Goal: Book appointment/travel/reservation

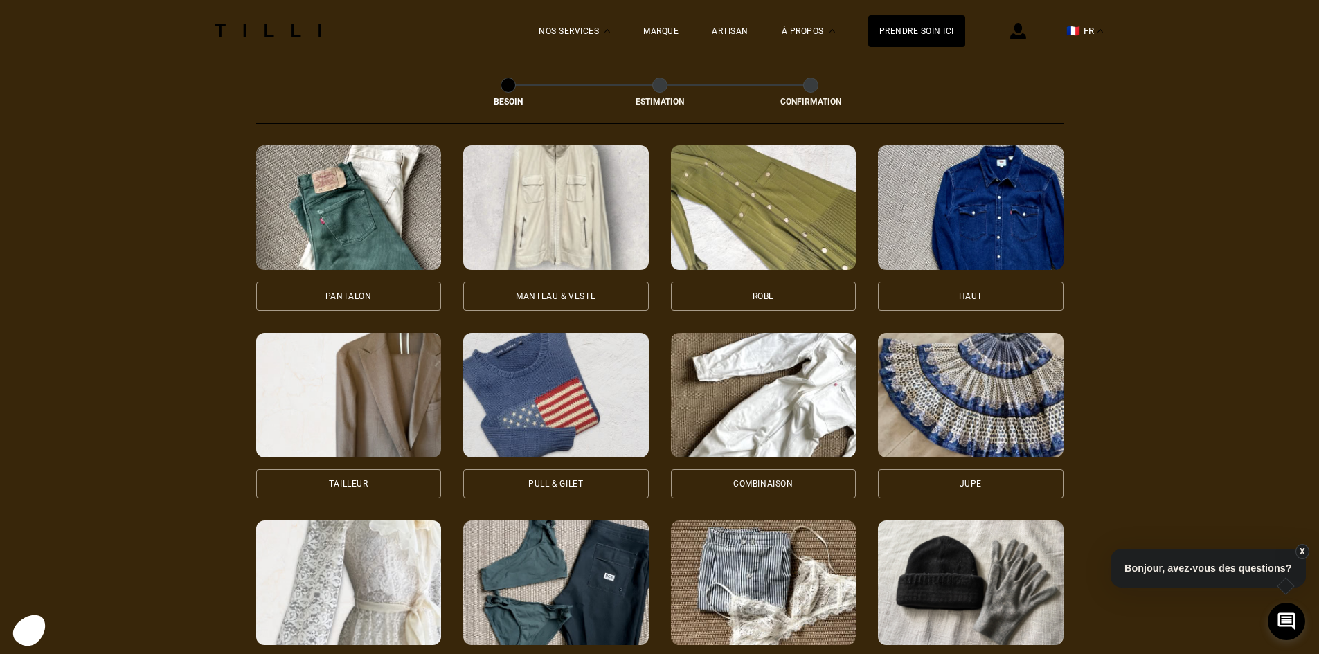
scroll to position [649, 0]
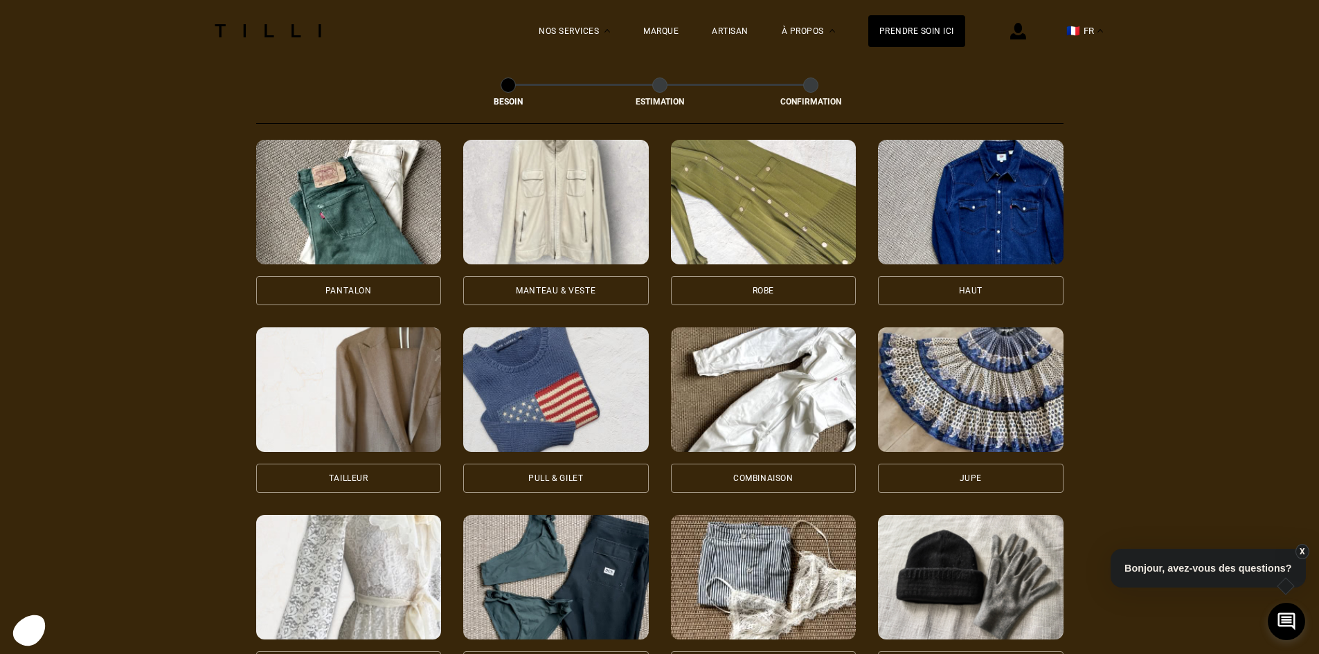
click at [367, 287] on div "Pantalon" at bounding box center [348, 291] width 46 height 8
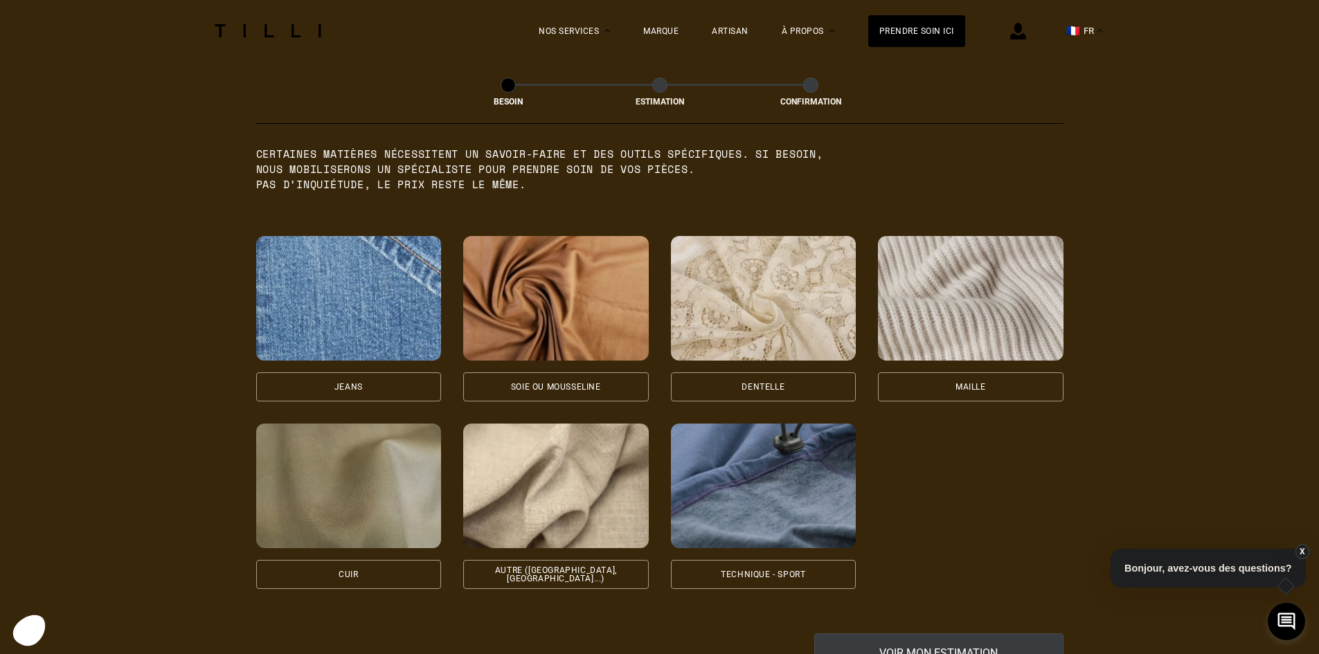
scroll to position [1414, 0]
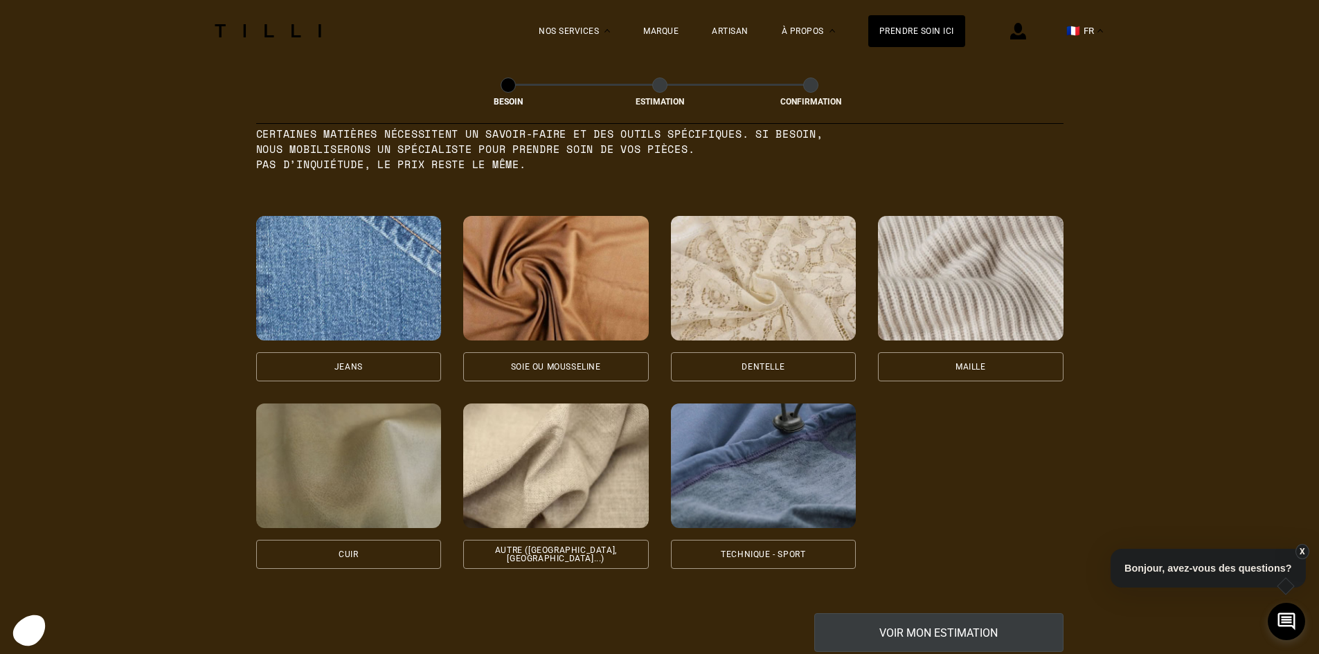
click at [546, 546] on div "Autre ([GEOGRAPHIC_DATA], [GEOGRAPHIC_DATA]...)" at bounding box center [556, 554] width 162 height 17
select select "FR"
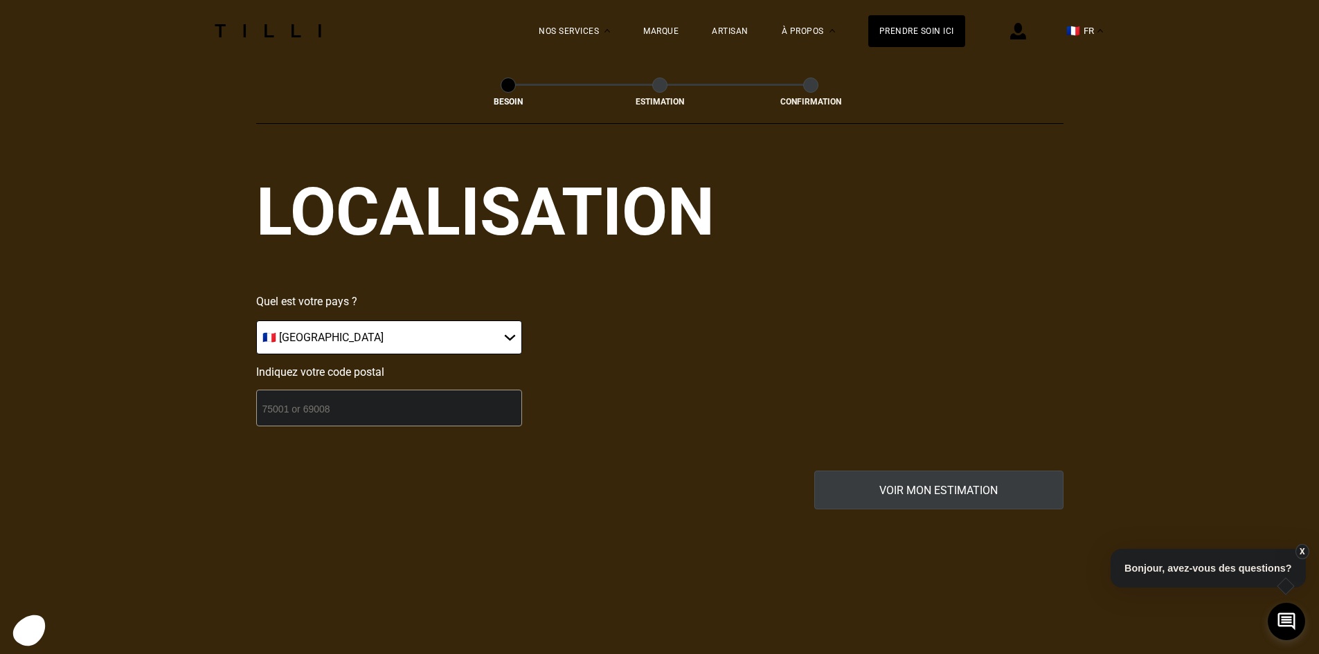
scroll to position [1931, 0]
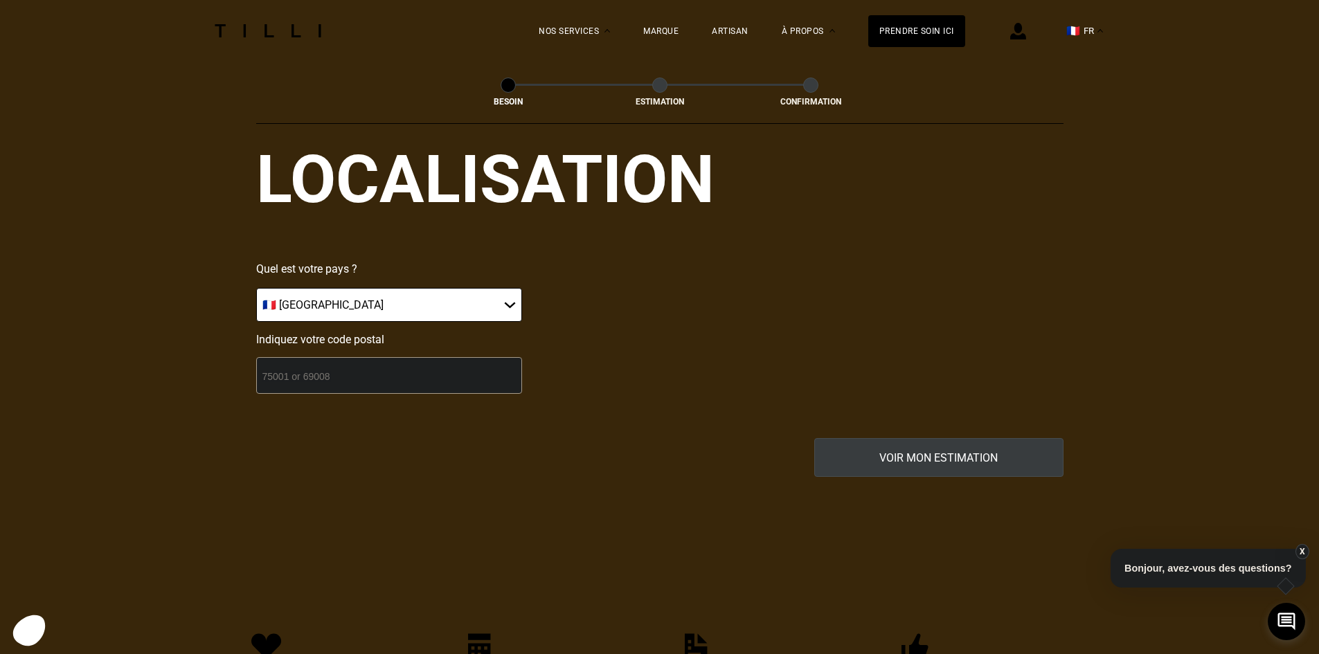
click at [365, 366] on input "number" at bounding box center [389, 375] width 266 height 37
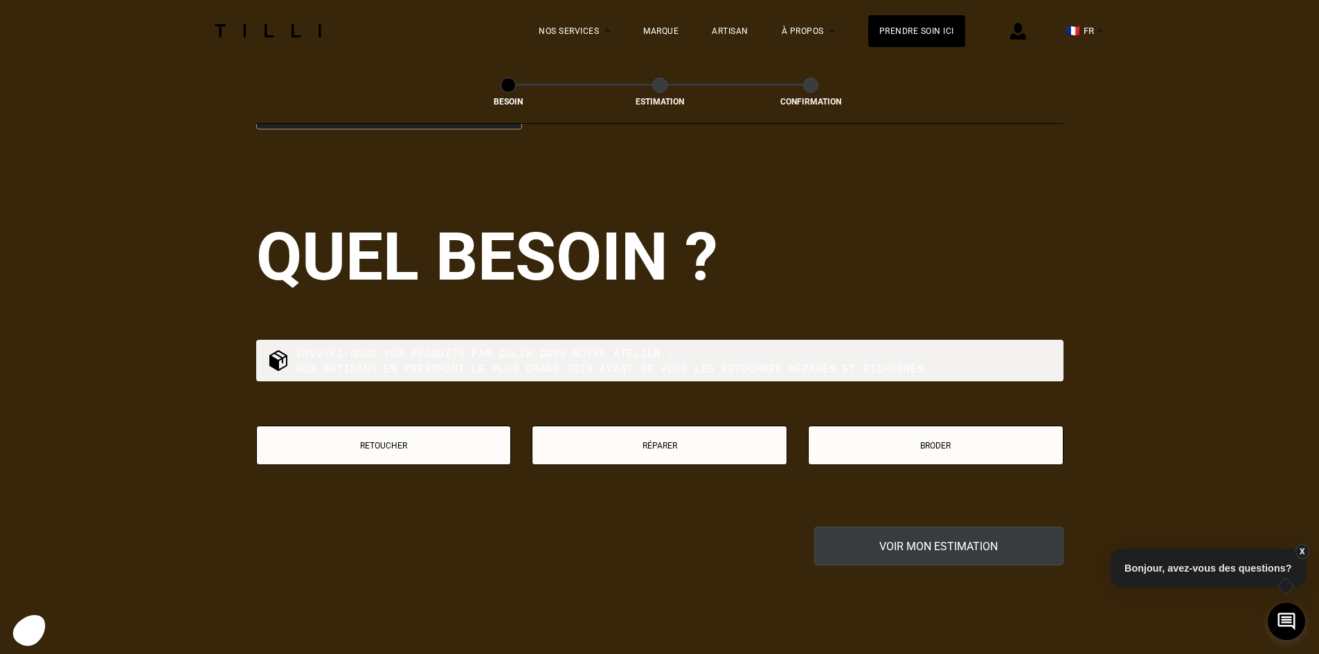
scroll to position [2206, 0]
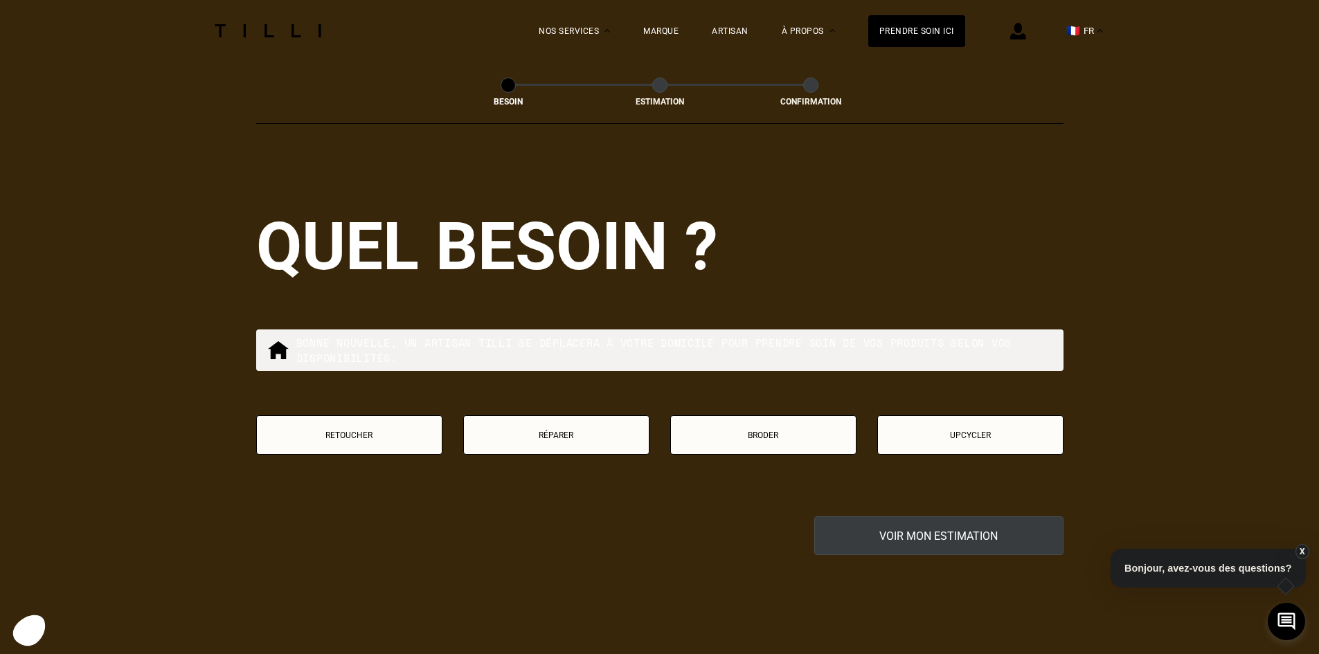
type input "75009"
click at [397, 422] on button "Retoucher" at bounding box center [349, 434] width 186 height 39
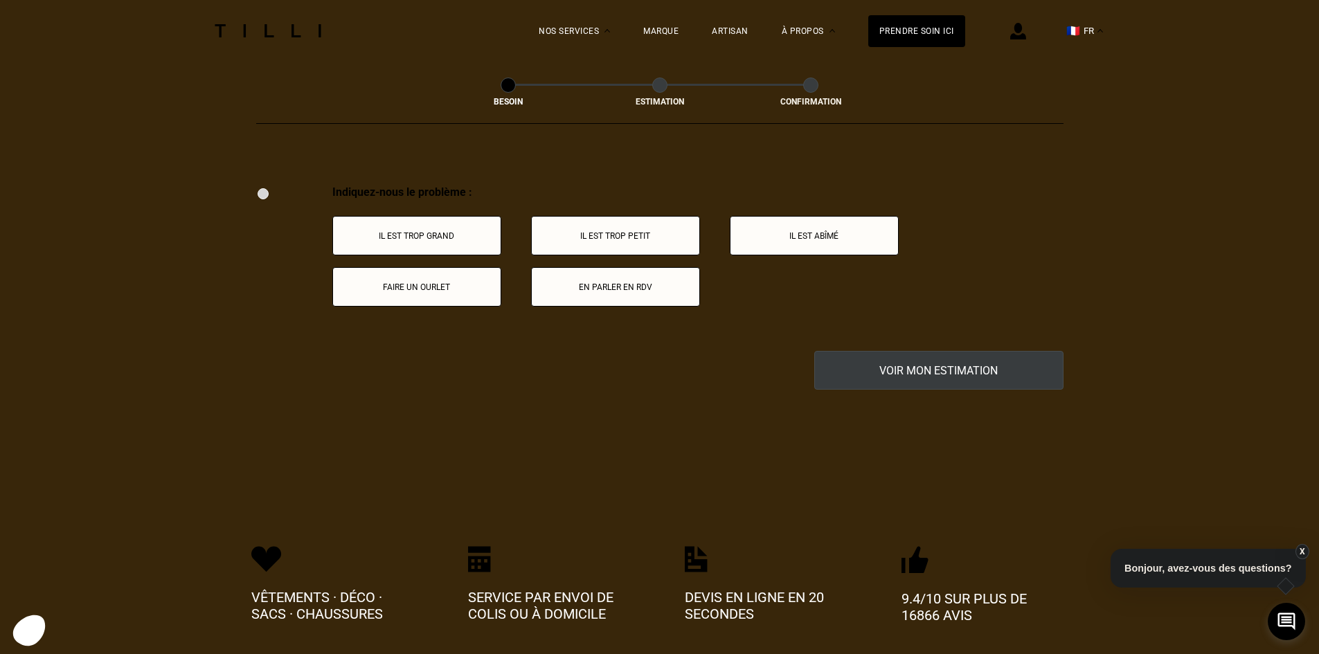
scroll to position [2561, 0]
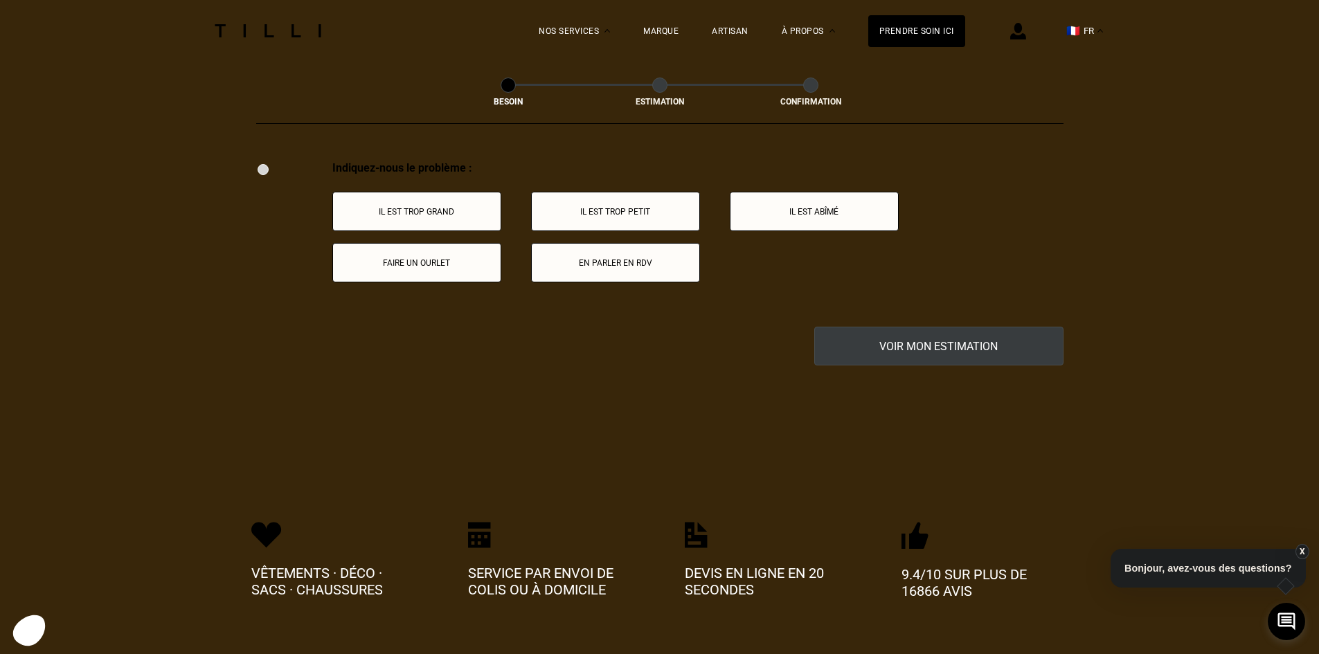
click at [439, 262] on button "Faire un ourlet" at bounding box center [416, 262] width 169 height 39
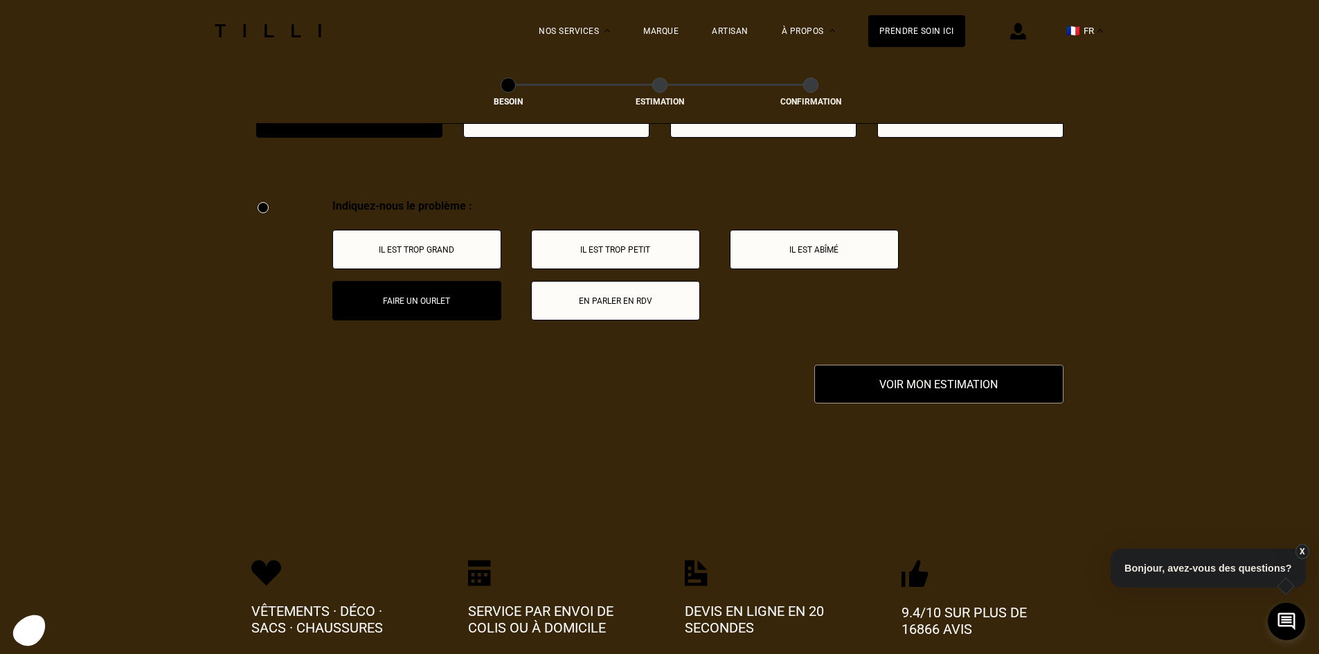
scroll to position [2519, 0]
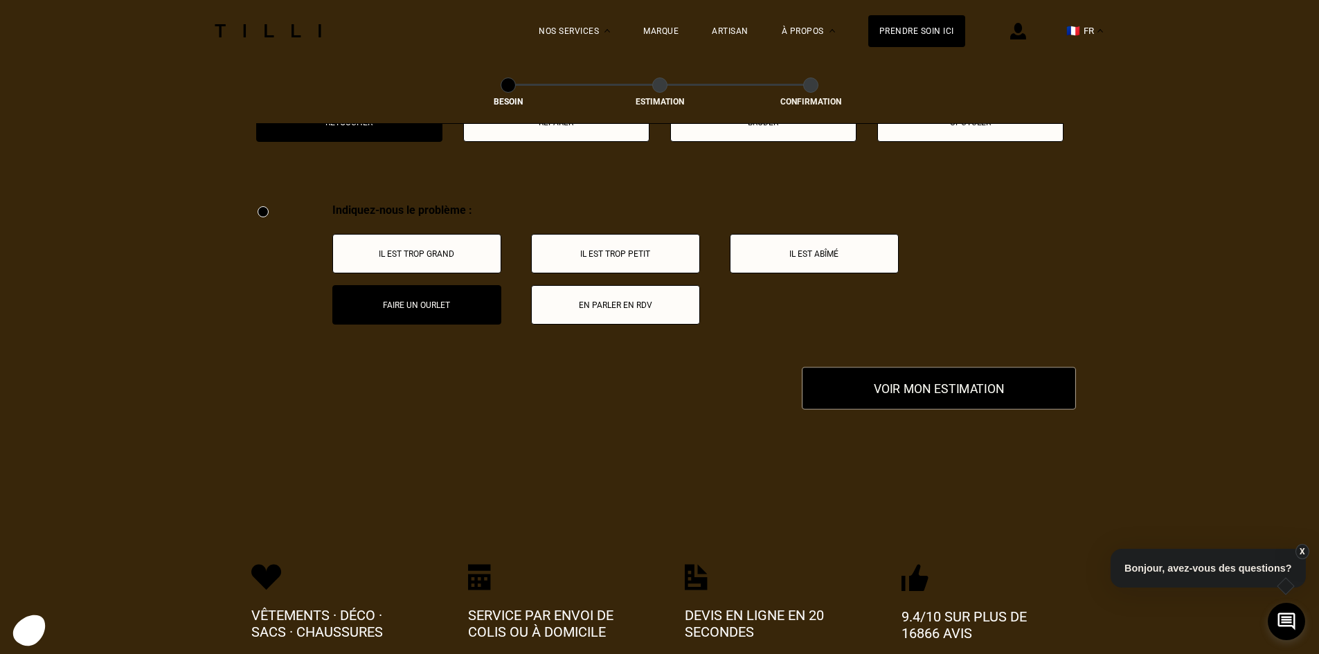
click at [929, 385] on button "Voir mon estimation" at bounding box center [939, 388] width 274 height 43
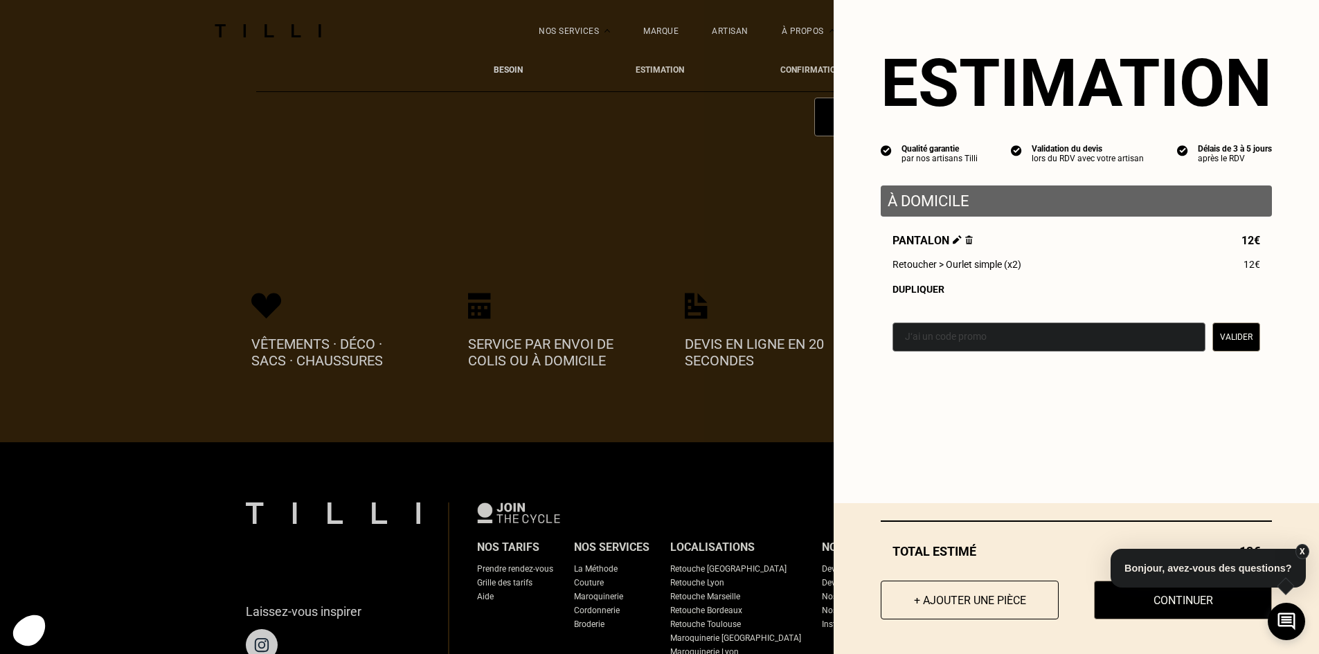
scroll to position [2796, 0]
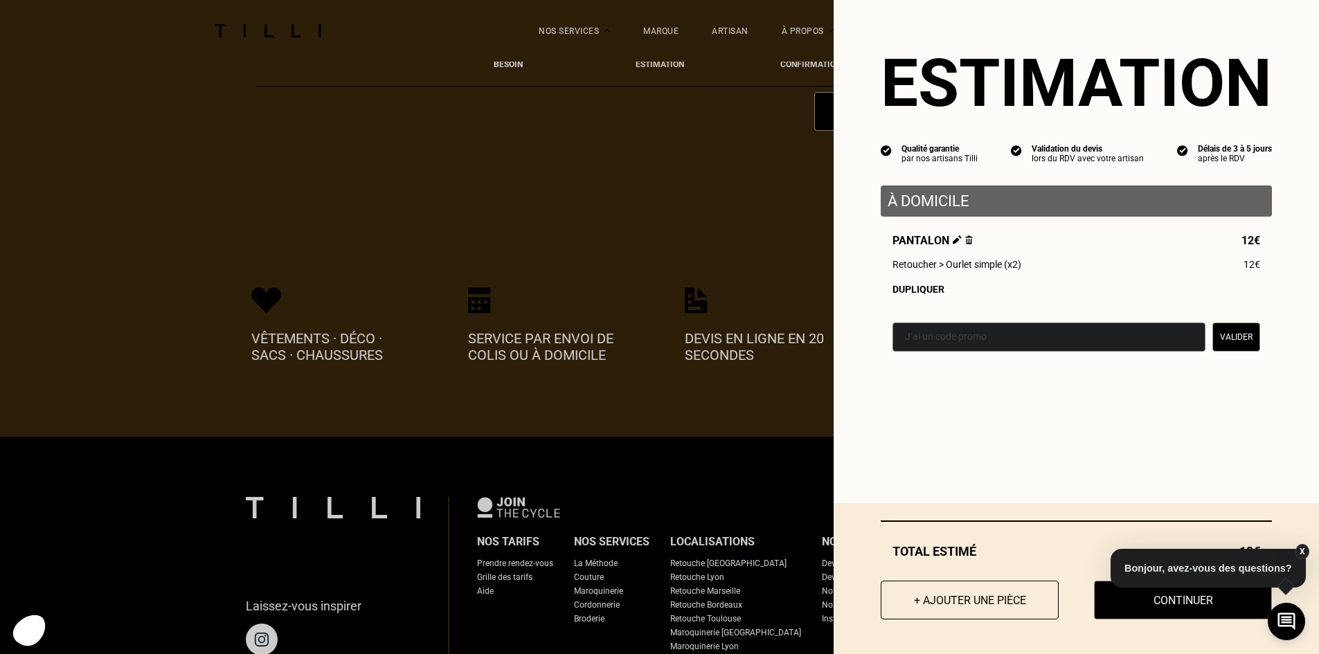
click at [1301, 550] on button "X" at bounding box center [1302, 551] width 14 height 15
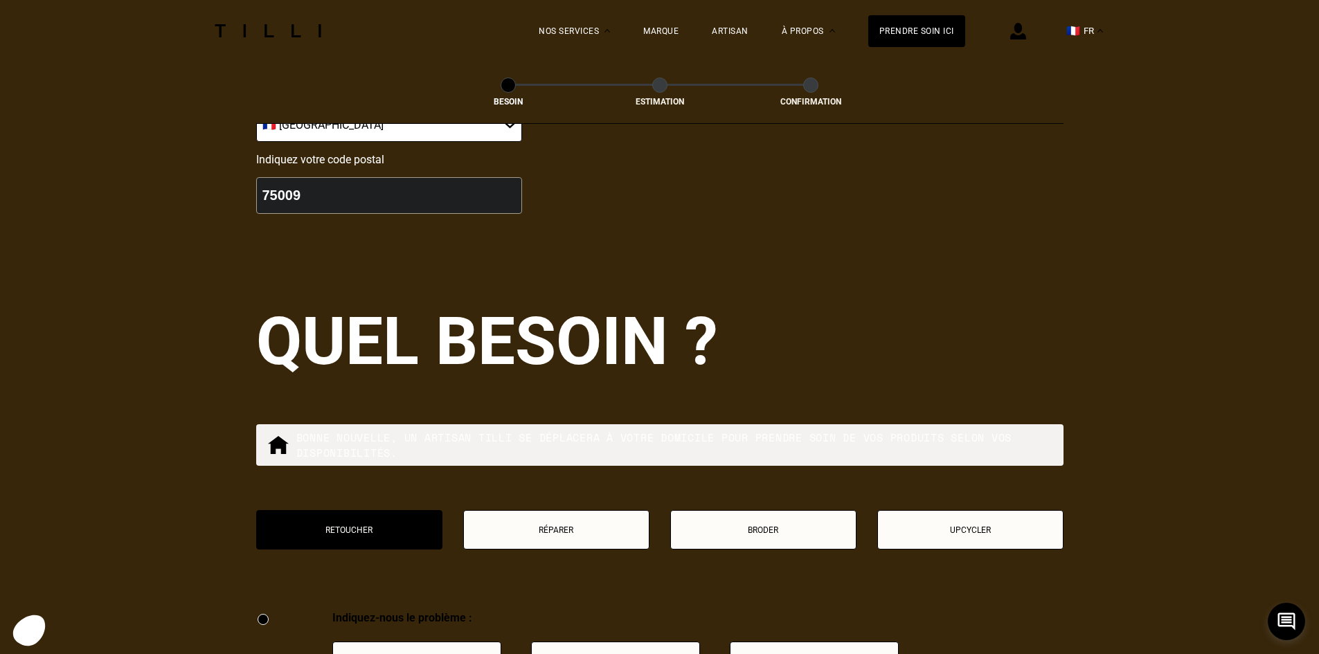
scroll to position [0, 0]
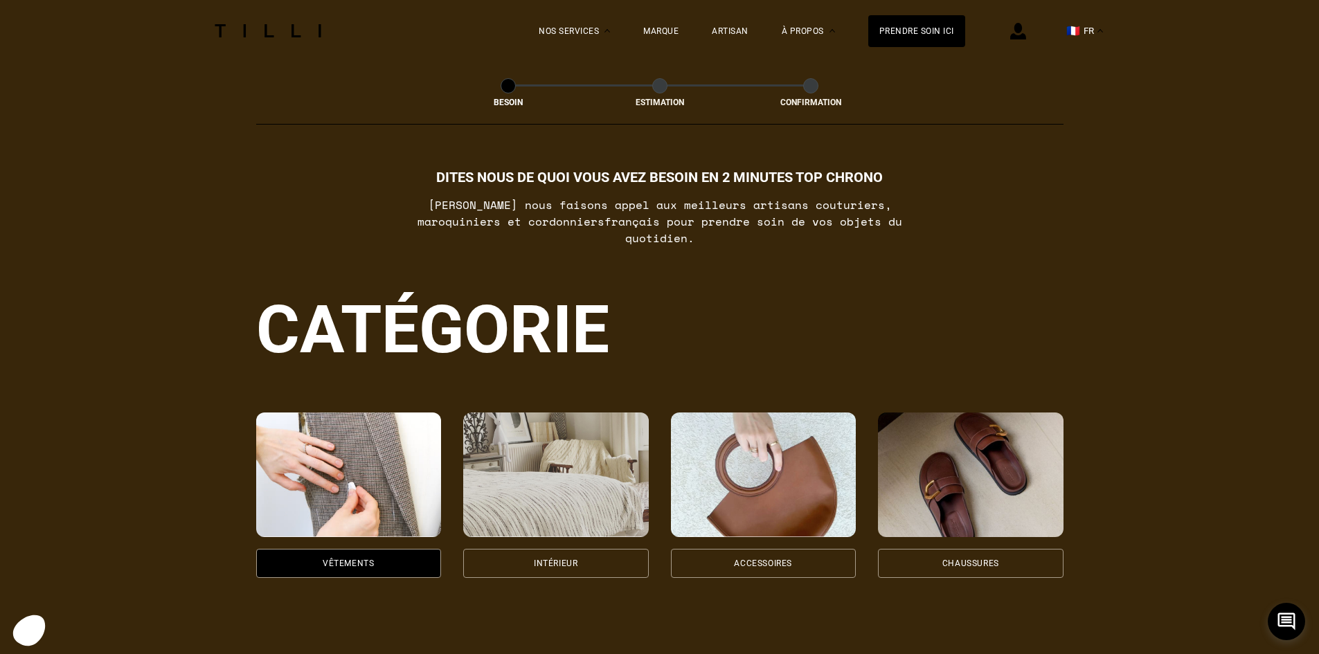
drag, startPoint x: 1136, startPoint y: 519, endPoint x: 921, endPoint y: 96, distance: 473.8
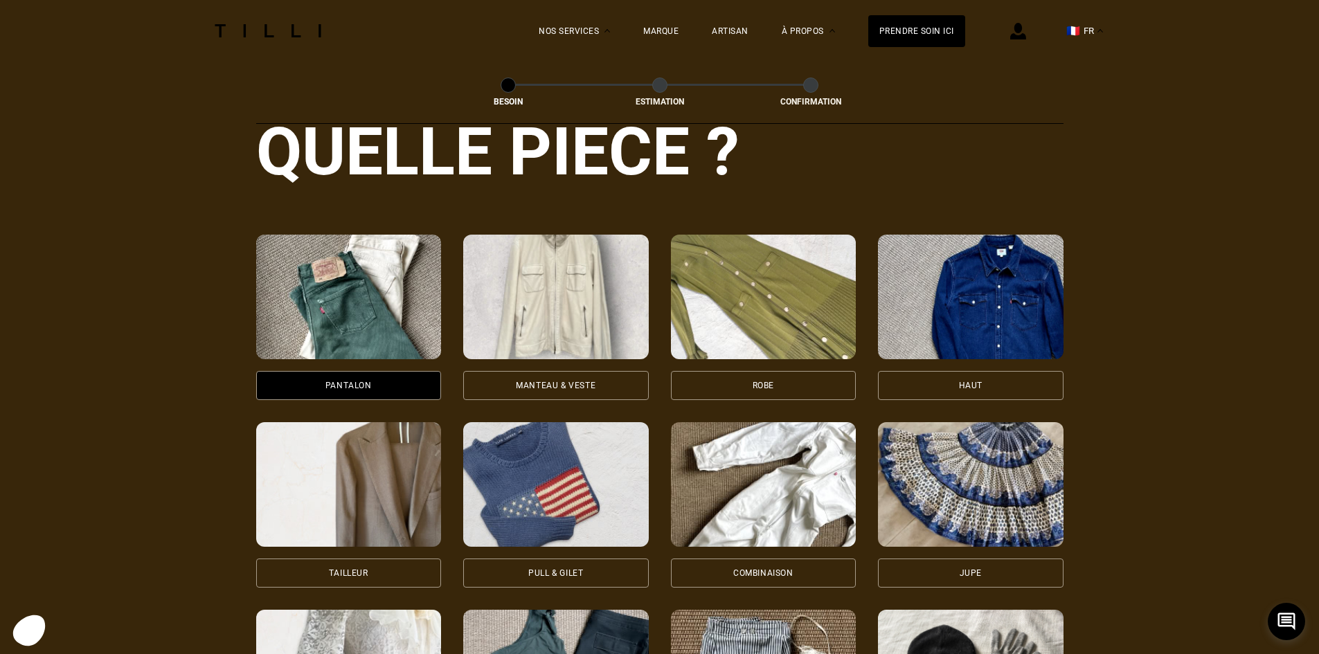
click at [798, 298] on img at bounding box center [764, 297] width 186 height 125
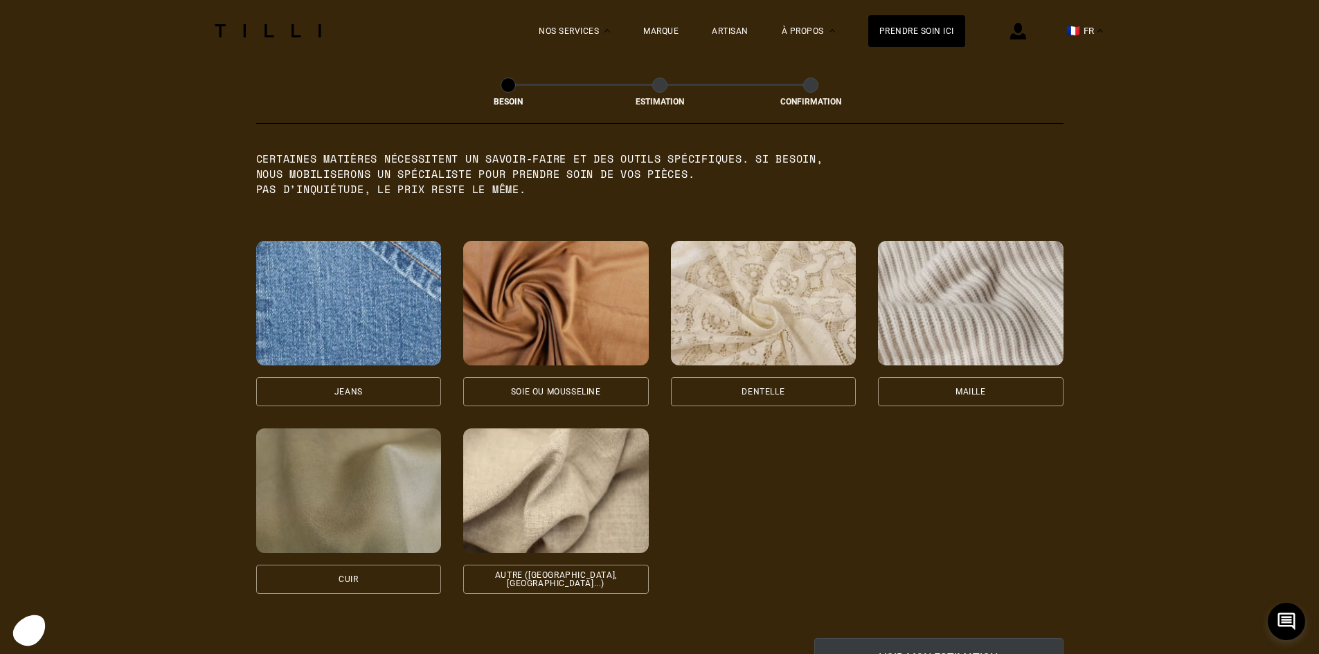
scroll to position [1414, 0]
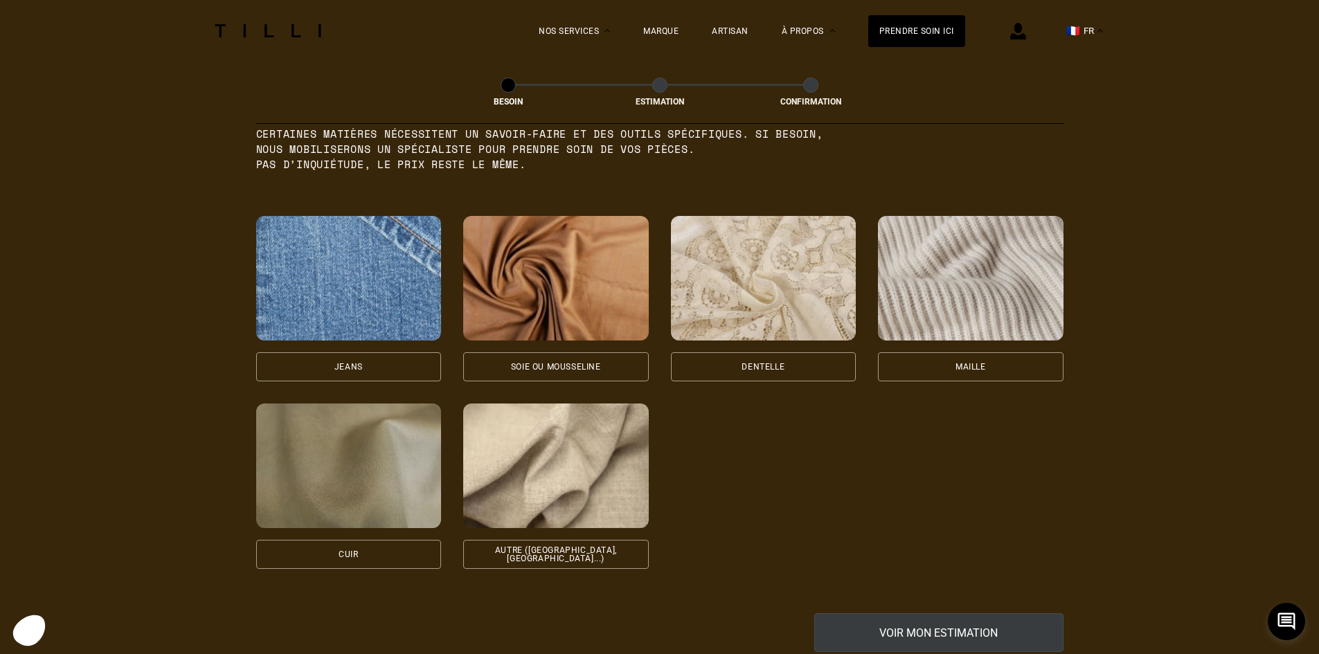
click at [533, 482] on img at bounding box center [556, 466] width 186 height 125
select select "FR"
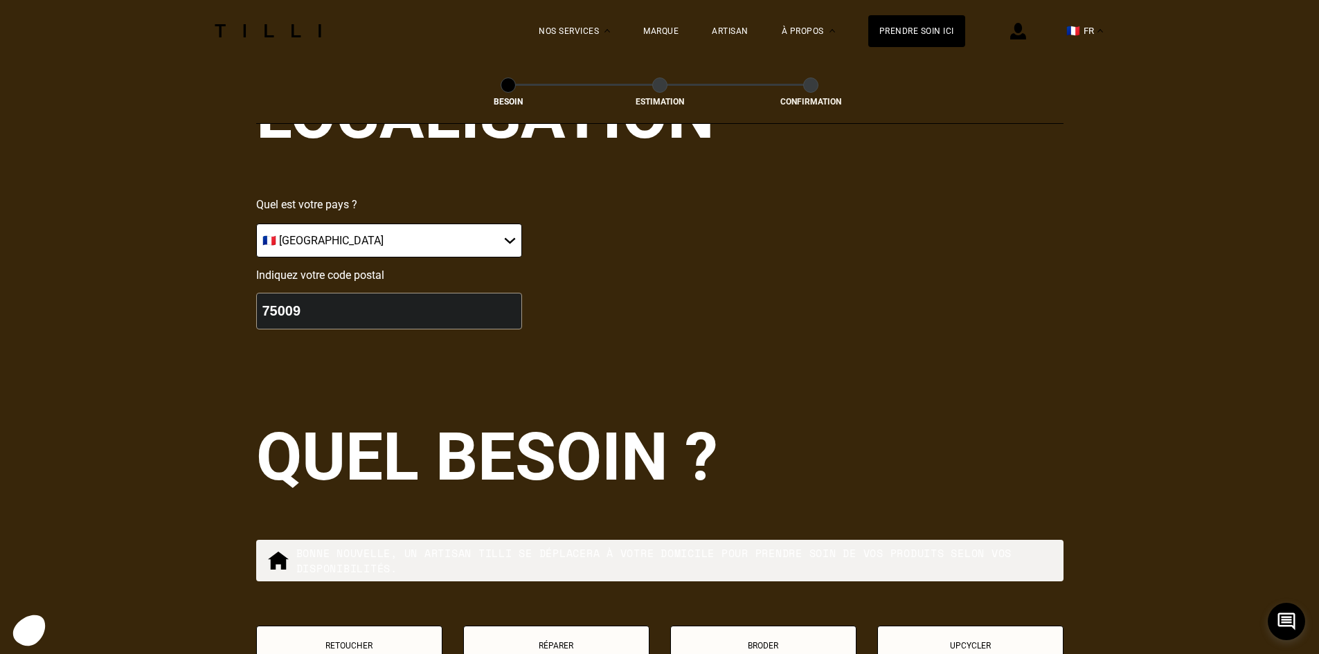
scroll to position [2139, 0]
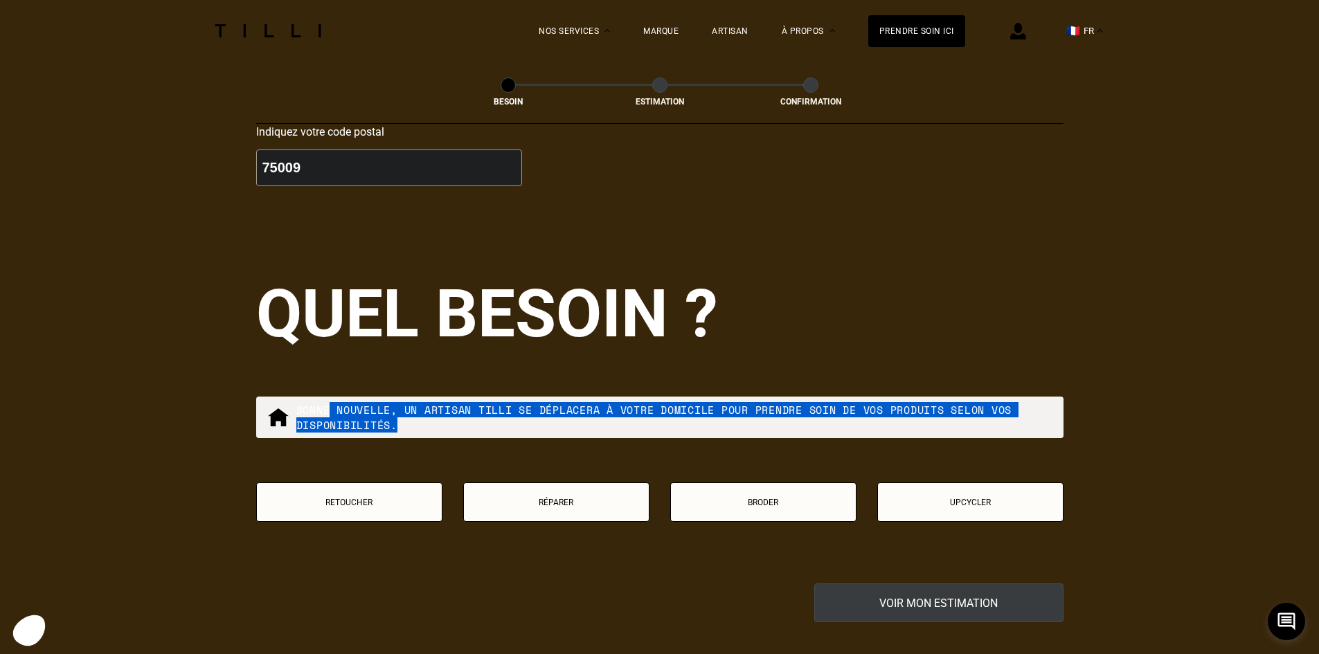
drag, startPoint x: 340, startPoint y: 407, endPoint x: 819, endPoint y: 431, distance: 479.7
click at [819, 431] on div "Bonne nouvelle, un artisan tilli se déplacera à votre domicile pour prendre soi…" at bounding box center [659, 418] width 807 height 42
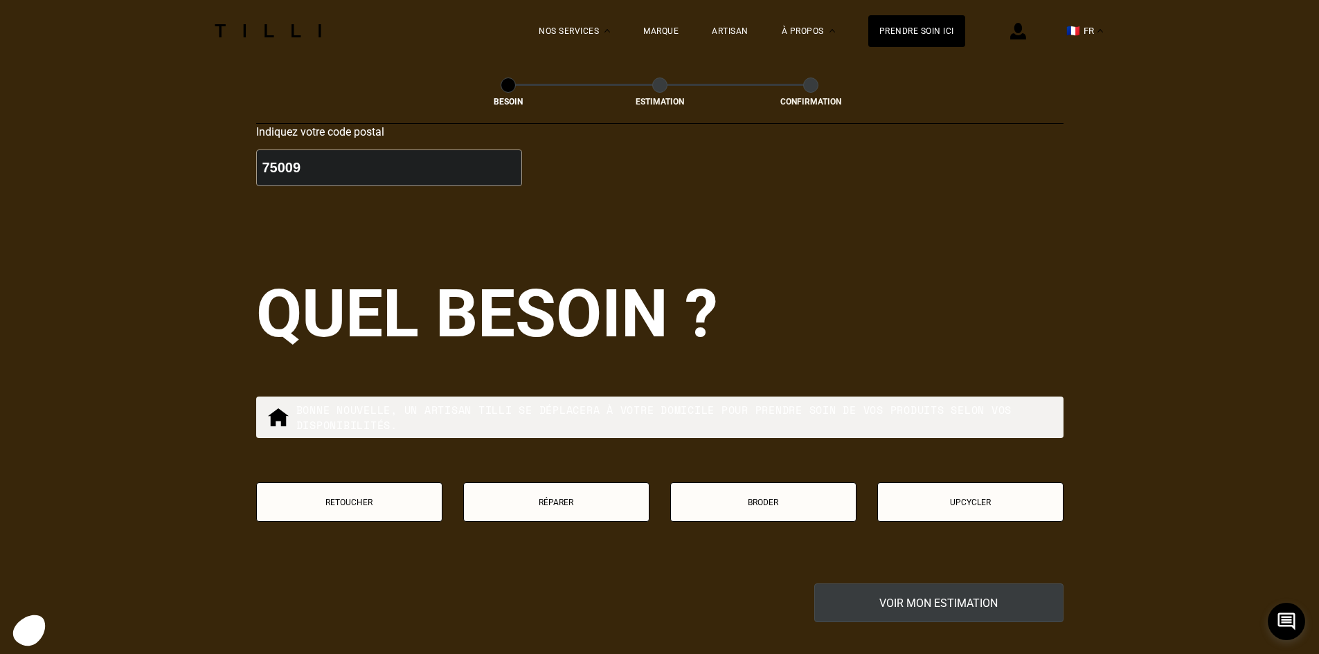
click at [367, 498] on p "Retoucher" at bounding box center [349, 503] width 171 height 10
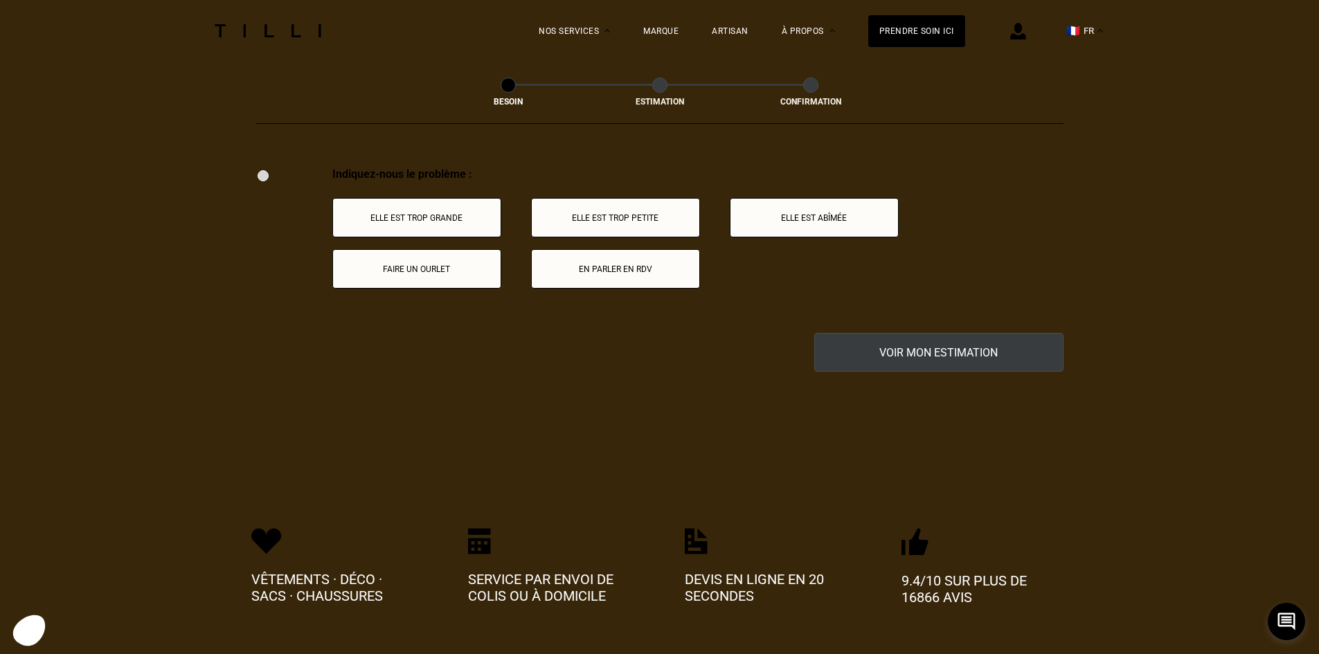
scroll to position [2561, 0]
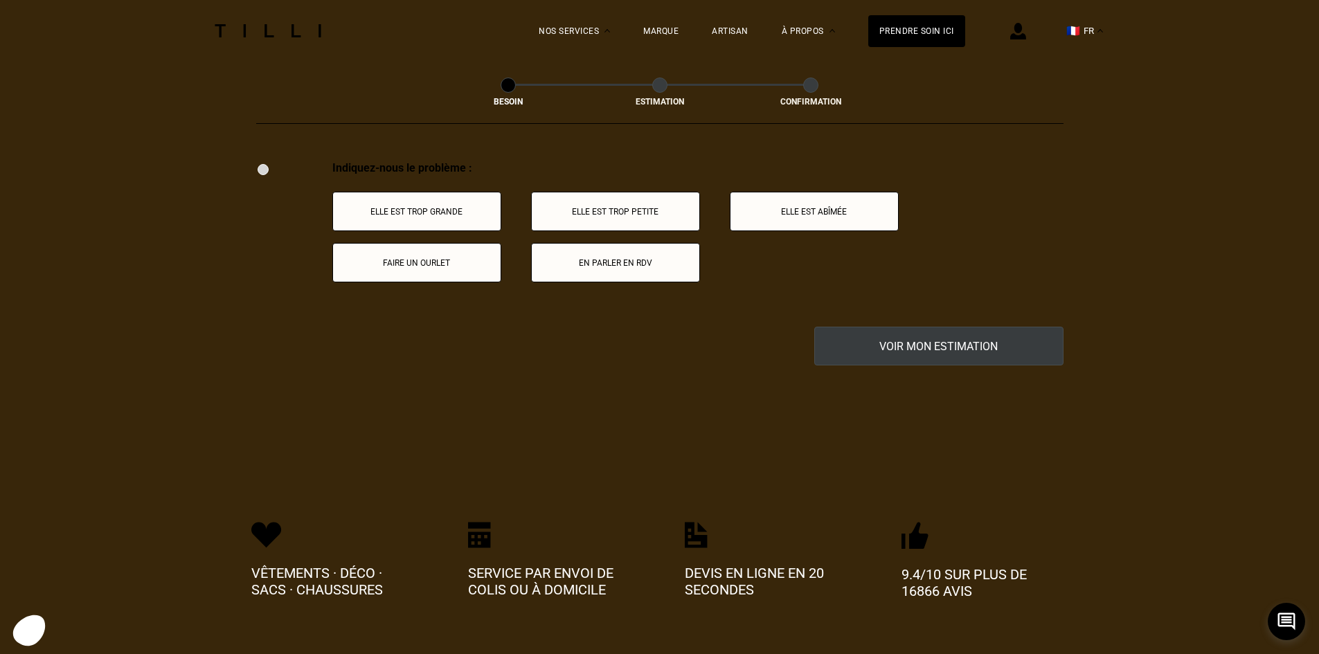
click at [402, 267] on button "Faire un ourlet" at bounding box center [416, 262] width 169 height 39
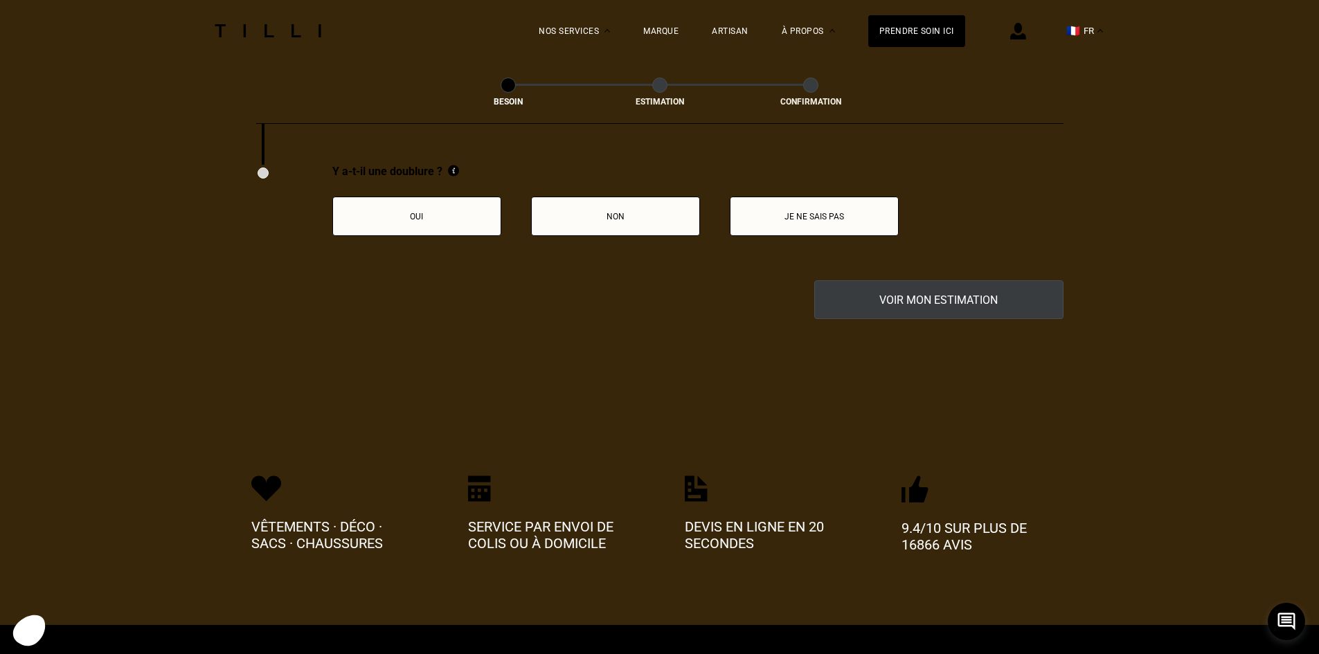
scroll to position [2727, 0]
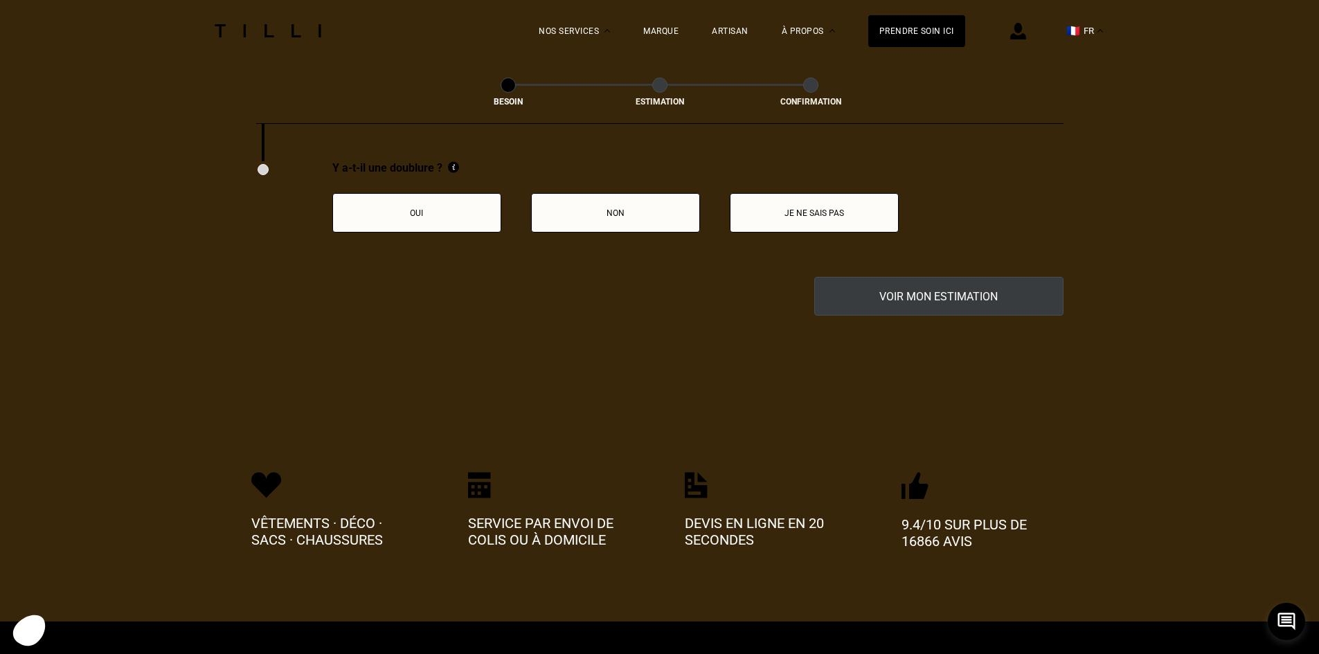
click at [642, 195] on button "Non" at bounding box center [615, 212] width 169 height 39
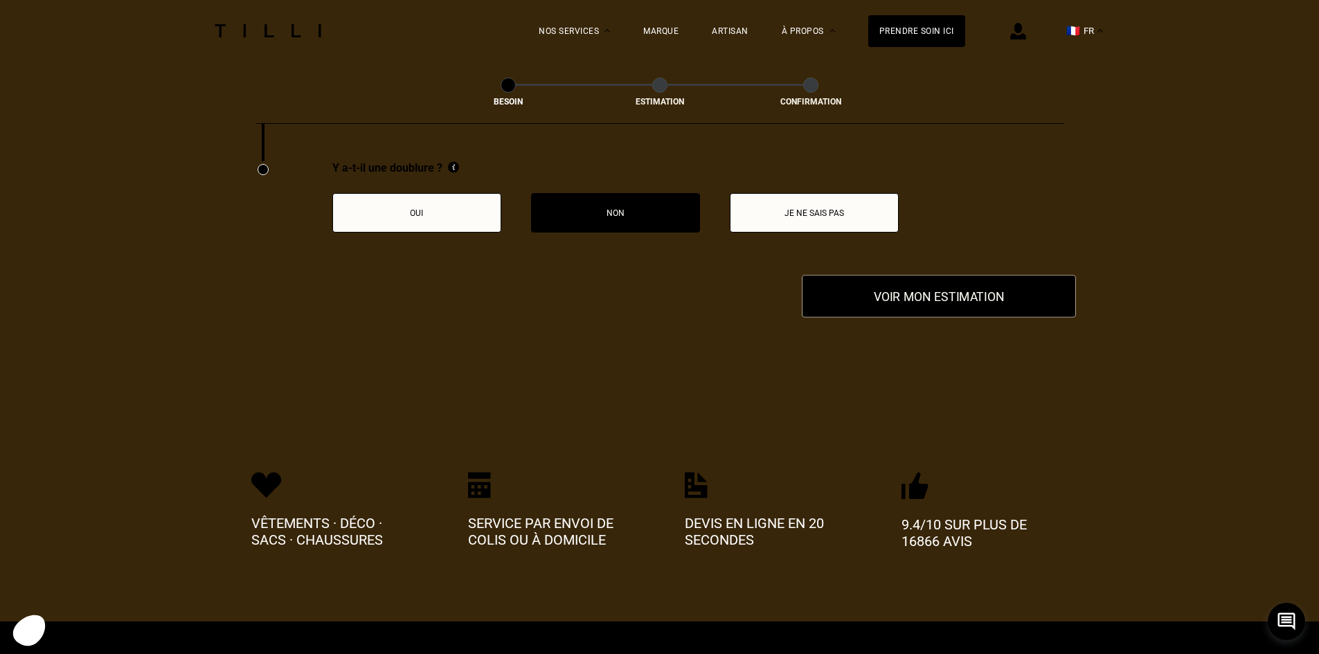
click at [907, 297] on button "Voir mon estimation" at bounding box center [939, 296] width 274 height 43
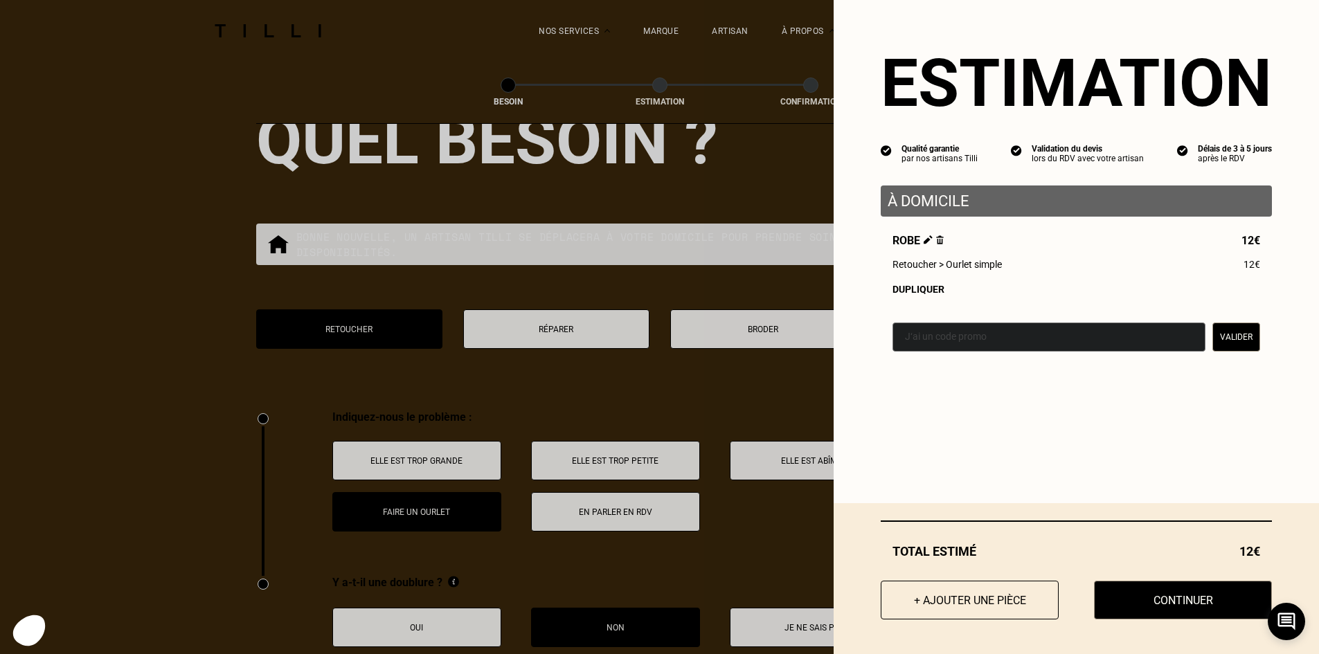
scroll to position [2311, 0]
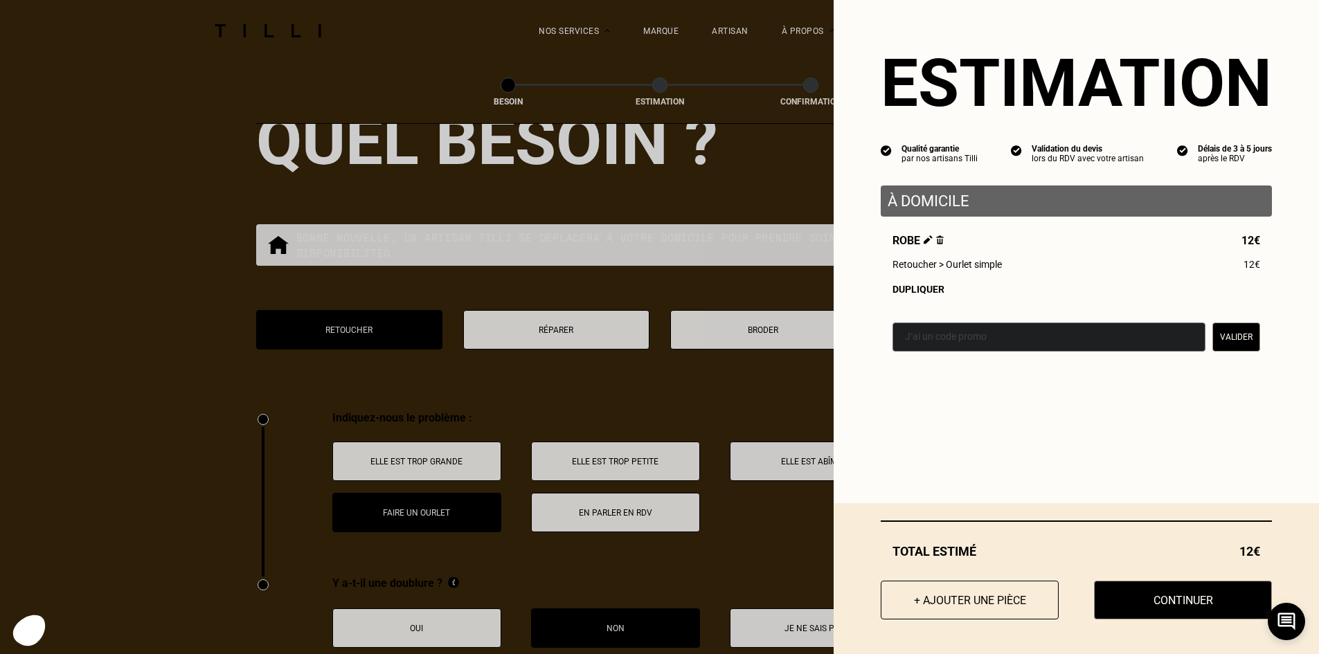
click at [936, 242] on img at bounding box center [940, 239] width 8 height 9
click at [936, 243] on img at bounding box center [940, 239] width 8 height 9
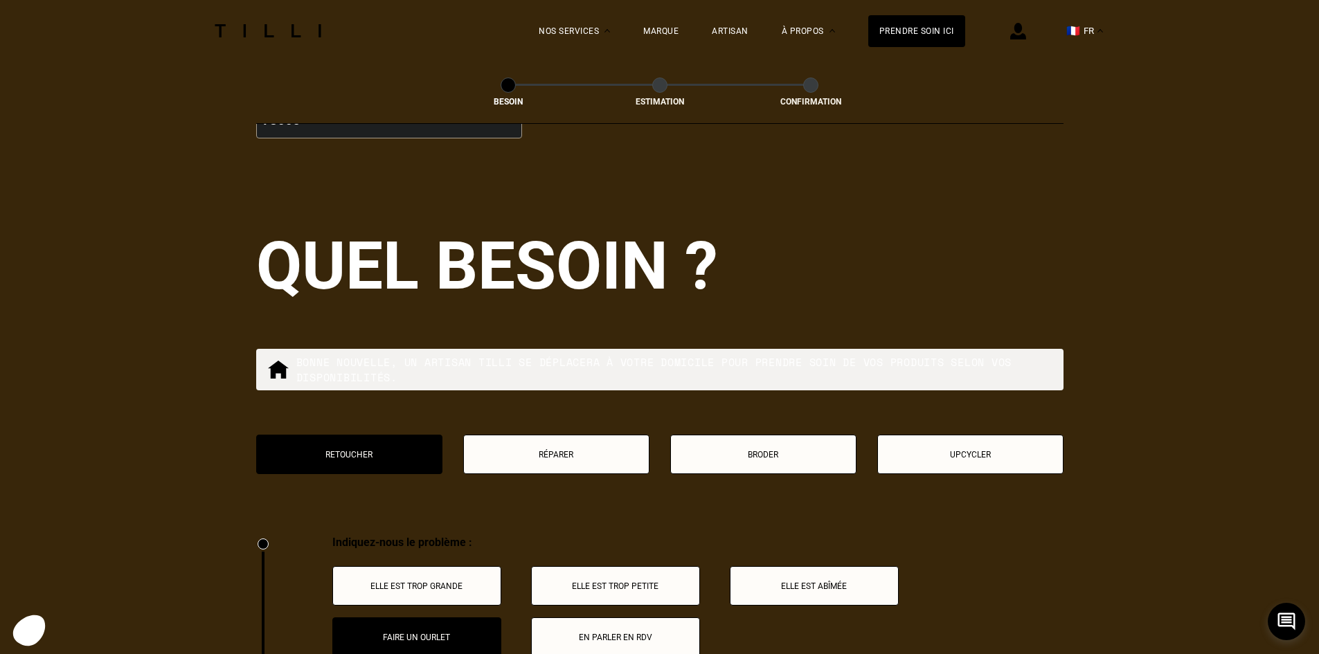
scroll to position [1965, 0]
